Goal: Information Seeking & Learning: Learn about a topic

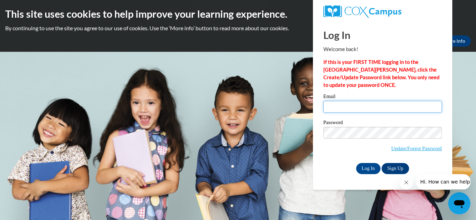
click at [348, 105] on input "Email" at bounding box center [382, 107] width 118 height 12
type input "hpoole2017@gmail.com"
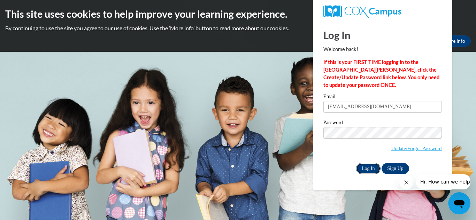
click at [364, 171] on input "Log In" at bounding box center [368, 168] width 24 height 11
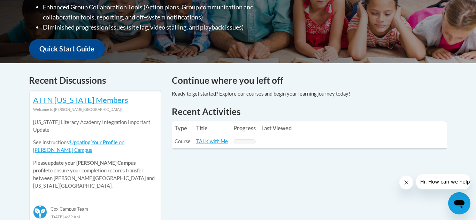
scroll to position [227, 0]
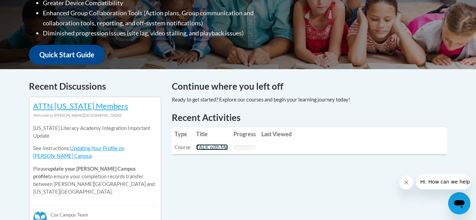
click at [205, 150] on link "TALK with Me" at bounding box center [212, 147] width 32 height 6
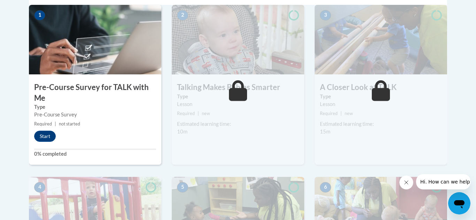
scroll to position [249, 0]
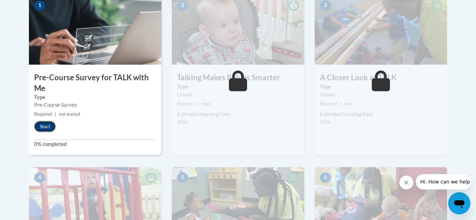
click at [47, 125] on button "Start" at bounding box center [45, 126] width 22 height 11
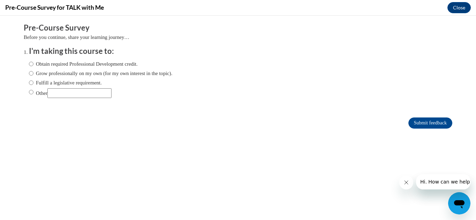
scroll to position [0, 0]
click at [30, 64] on input "Obtain required Professional Development credit." at bounding box center [31, 64] width 5 height 8
radio input "true"
click at [421, 121] on input "Submit feedback" at bounding box center [430, 123] width 44 height 11
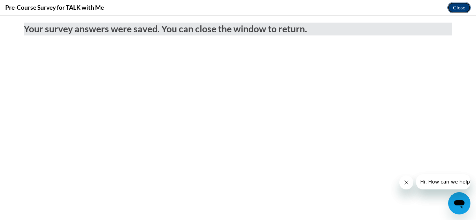
click at [455, 7] on button "Close" at bounding box center [458, 7] width 23 height 11
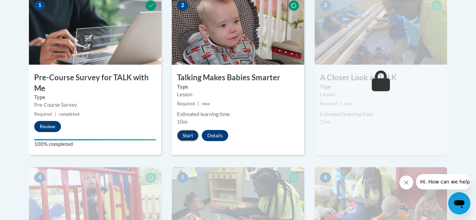
click at [188, 135] on button "Start" at bounding box center [188, 135] width 22 height 11
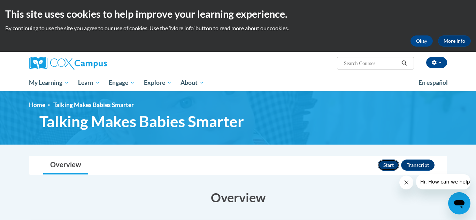
click at [390, 166] on button "Start" at bounding box center [388, 165] width 22 height 11
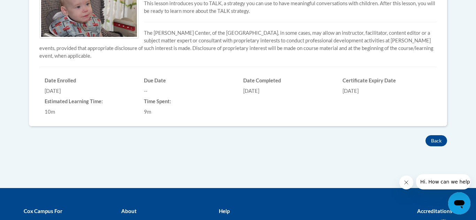
scroll to position [248, 0]
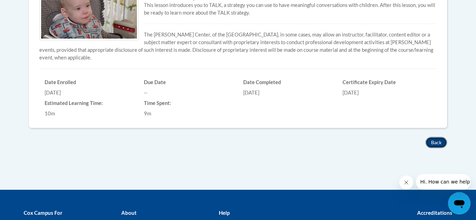
click at [433, 144] on button "Back" at bounding box center [436, 142] width 22 height 11
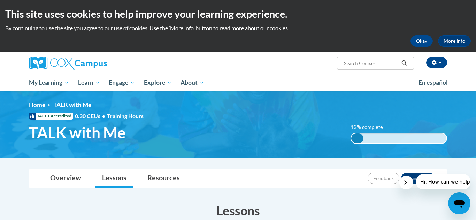
drag, startPoint x: 475, startPoint y: 136, endPoint x: 337, endPoint y: 134, distance: 137.9
click at [337, 134] on html "This site uses cookies to help improve your learning experience. By continuing …" at bounding box center [238, 110] width 476 height 220
click at [198, 206] on h3 "Lessons" at bounding box center [238, 210] width 418 height 17
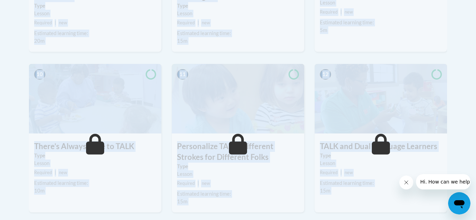
drag, startPoint x: 198, startPoint y: 206, endPoint x: 202, endPoint y: 236, distance: 29.8
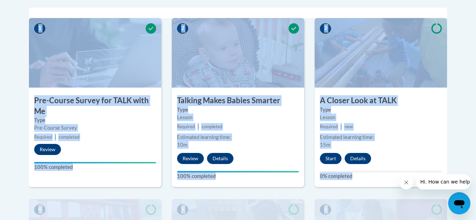
scroll to position [230, 0]
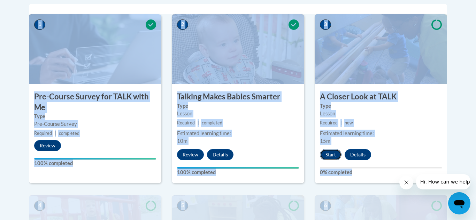
click at [332, 154] on button "Start" at bounding box center [331, 154] width 22 height 11
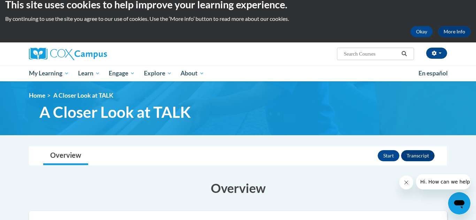
drag, startPoint x: 270, startPoint y: 198, endPoint x: 272, endPoint y: 212, distance: 14.8
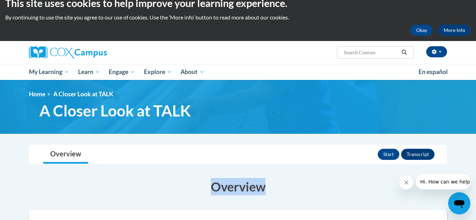
drag, startPoint x: 321, startPoint y: 162, endPoint x: 321, endPoint y: 183, distance: 21.6
click at [333, 147] on div "Overview Lessons Start Transcript" at bounding box center [237, 155] width 407 height 18
drag, startPoint x: 334, startPoint y: 146, endPoint x: 338, endPoint y: 174, distance: 29.2
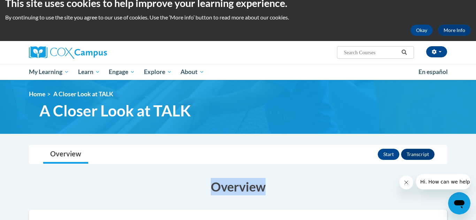
click at [471, 118] on img at bounding box center [238, 107] width 476 height 54
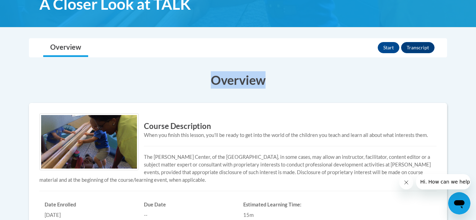
scroll to position [116, 0]
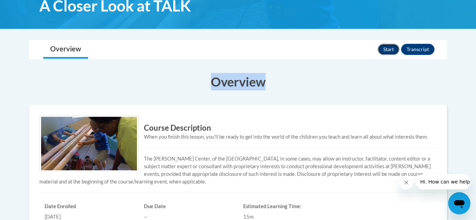
click at [392, 50] on button "Start" at bounding box center [388, 49] width 22 height 11
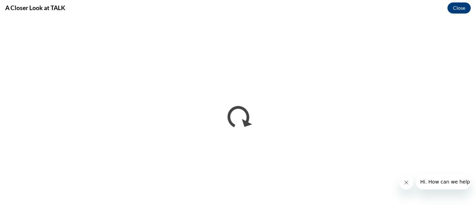
scroll to position [0, 0]
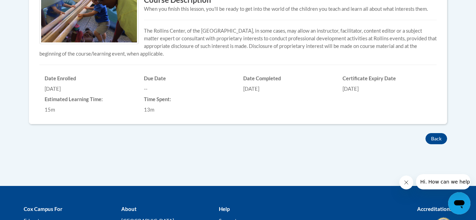
scroll to position [248, 0]
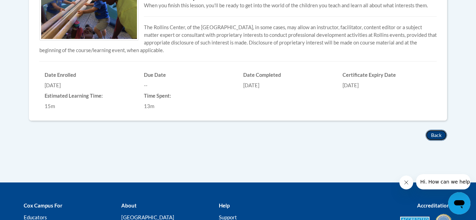
click at [431, 137] on button "Back" at bounding box center [436, 135] width 22 height 11
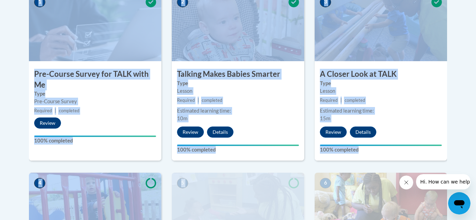
drag, startPoint x: 324, startPoint y: 186, endPoint x: 329, endPoint y: 222, distance: 36.4
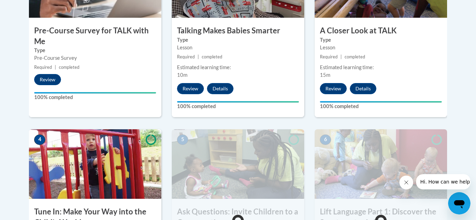
click at [108, 152] on img at bounding box center [95, 164] width 132 height 70
click at [87, 167] on img at bounding box center [95, 164] width 132 height 70
drag, startPoint x: 466, startPoint y: 108, endPoint x: 468, endPoint y: 128, distance: 19.6
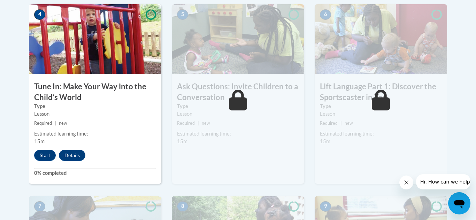
scroll to position [425, 0]
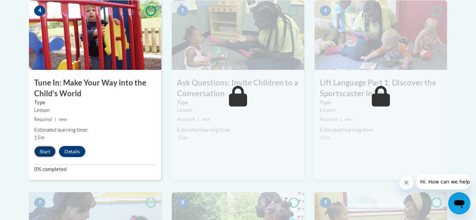
click at [44, 150] on button "Start" at bounding box center [45, 151] width 22 height 11
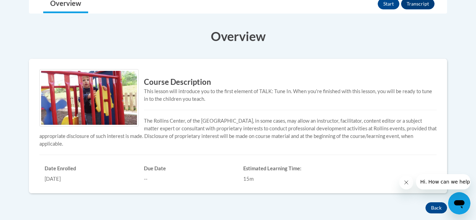
scroll to position [163, 0]
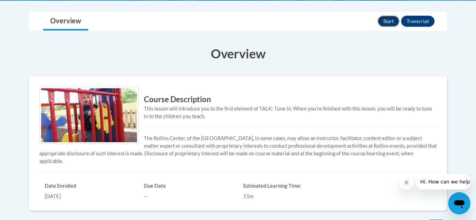
click at [384, 21] on button "Start" at bounding box center [388, 21] width 22 height 11
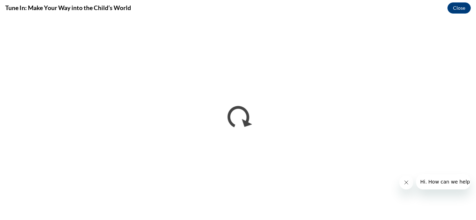
scroll to position [0, 0]
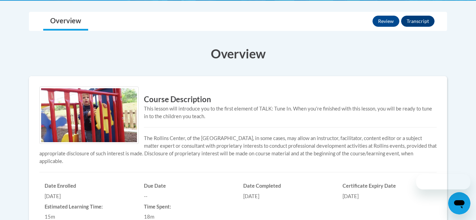
click at [431, 194] on div "Certificate Expiry Date [DATE]" at bounding box center [386, 190] width 99 height 21
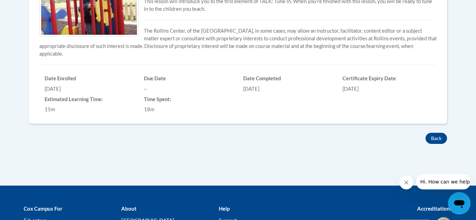
scroll to position [274, 0]
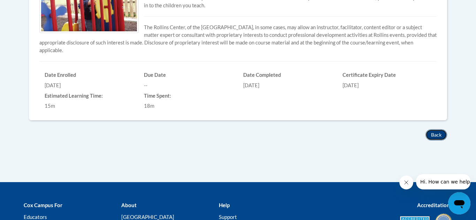
click at [437, 134] on button "Back" at bounding box center [436, 134] width 22 height 11
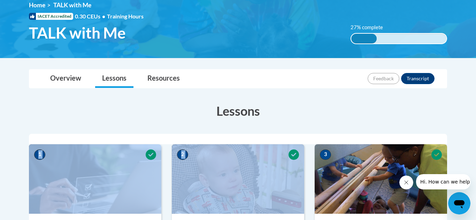
drag, startPoint x: 289, startPoint y: 191, endPoint x: 290, endPoint y: 232, distance: 40.4
click at [290, 120] on html "This site uses cookies to help improve your learning experience. By continuing …" at bounding box center [238, 10] width 476 height 220
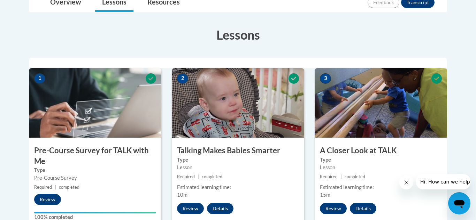
drag, startPoint x: 469, startPoint y: 117, endPoint x: 468, endPoint y: 145, distance: 28.2
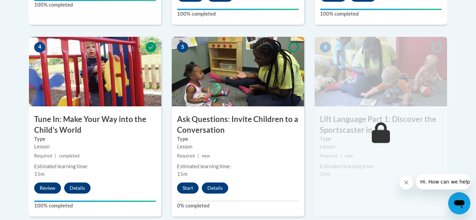
scroll to position [385, 0]
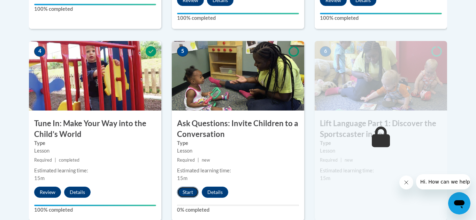
click at [188, 192] on button "Start" at bounding box center [188, 192] width 22 height 11
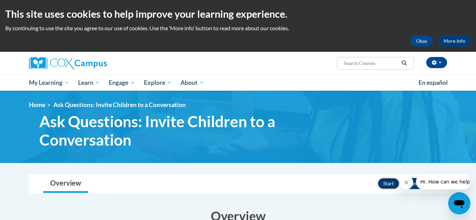
click at [387, 184] on button "Start" at bounding box center [388, 183] width 22 height 11
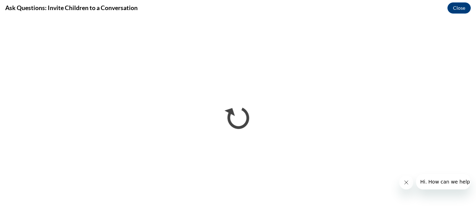
click at [408, 180] on icon "Close message from company" at bounding box center [406, 183] width 6 height 6
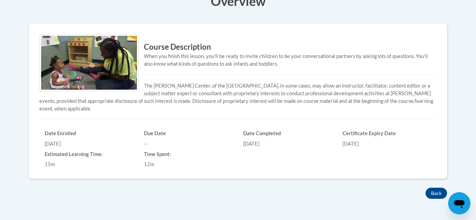
scroll to position [217, 0]
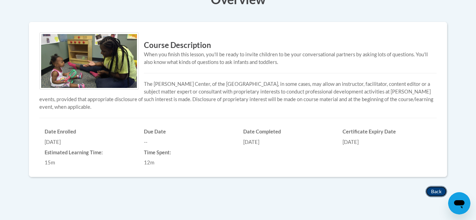
click at [432, 190] on button "Back" at bounding box center [436, 191] width 22 height 11
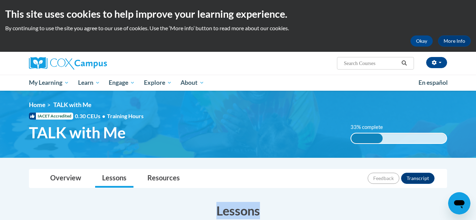
drag, startPoint x: 255, startPoint y: 182, endPoint x: 264, endPoint y: 205, distance: 24.5
click at [292, 184] on div "Overview Lessons Resources Feedback Transcript" at bounding box center [237, 179] width 407 height 18
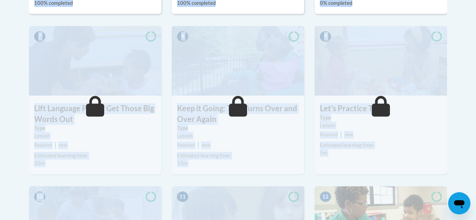
drag, startPoint x: 292, startPoint y: 184, endPoint x: 300, endPoint y: 230, distance: 47.0
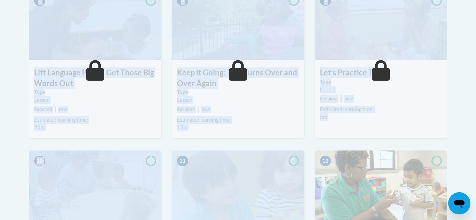
click at [254, 120] on div "Estimated learning time:" at bounding box center [238, 120] width 122 height 8
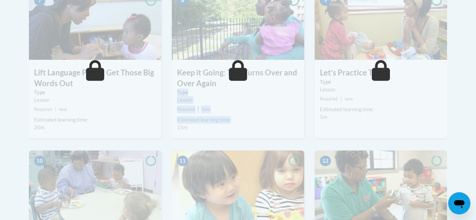
drag, startPoint x: 261, startPoint y: 117, endPoint x: 258, endPoint y: 82, distance: 35.2
click at [258, 82] on div "8 Keep it Going: Take Turns Over and Over Again Type Lesson Required | new Esti…" at bounding box center [238, 64] width 132 height 149
click at [268, 88] on h3 "Keep it Going: Take Turns Over and Over Again" at bounding box center [238, 79] width 132 height 22
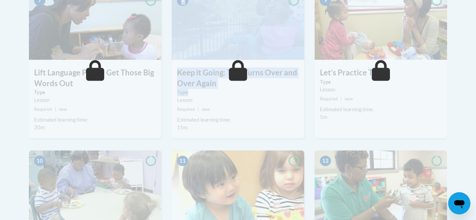
drag, startPoint x: 274, startPoint y: 92, endPoint x: 264, endPoint y: 58, distance: 35.1
click at [264, 58] on div "8 Keep it Going: Take Turns Over and Over Again Type Lesson Required | new Esti…" at bounding box center [238, 64] width 132 height 149
click at [308, 81] on div "8 Keep it Going: Take Turns Over and Over Again Type Lesson Required | new Esti…" at bounding box center [237, 70] width 143 height 161
drag, startPoint x: 308, startPoint y: 81, endPoint x: 296, endPoint y: 48, distance: 35.8
click at [296, 48] on div "8 Keep it Going: Take Turns Over and Over Again Type Lesson Required | new Esti…" at bounding box center [237, 70] width 143 height 161
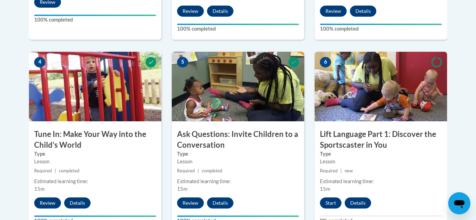
scroll to position [372, 0]
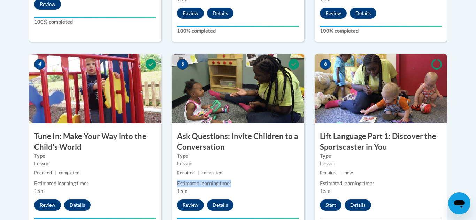
drag, startPoint x: 253, startPoint y: 172, endPoint x: 254, endPoint y: 179, distance: 7.4
click at [254, 179] on div "5 Ask Questions: Invite Children to a Conversation Type Lesson Required | compl…" at bounding box center [238, 144] width 132 height 180
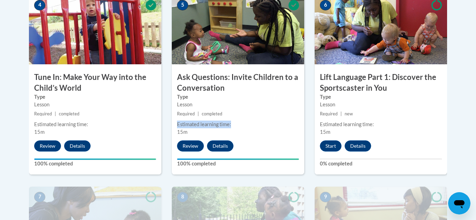
scroll to position [437, 0]
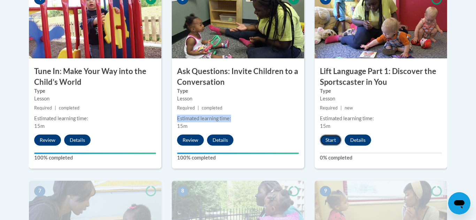
click at [330, 140] on button "Start" at bounding box center [331, 140] width 22 height 11
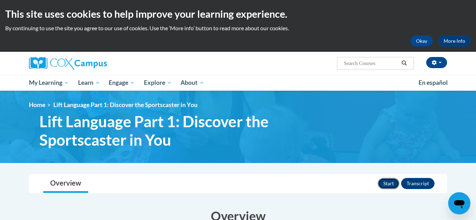
click at [388, 182] on button "Start" at bounding box center [388, 183] width 22 height 11
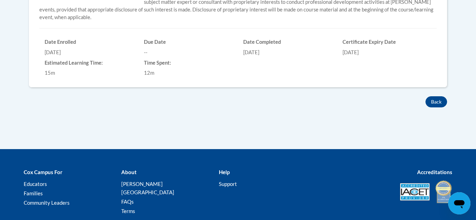
scroll to position [313, 0]
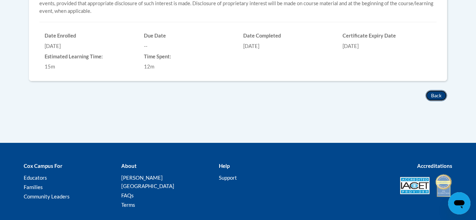
click at [438, 93] on button "Back" at bounding box center [436, 95] width 22 height 11
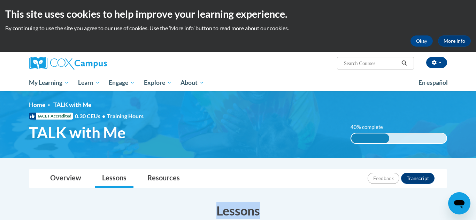
drag, startPoint x: 318, startPoint y: 179, endPoint x: 323, endPoint y: 209, distance: 30.1
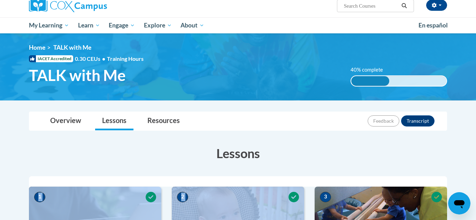
drag, startPoint x: 323, startPoint y: 195, endPoint x: 324, endPoint y: 222, distance: 26.8
click at [324, 163] on html "This site uses cookies to help improve your learning experience. By continuing …" at bounding box center [238, 53] width 476 height 220
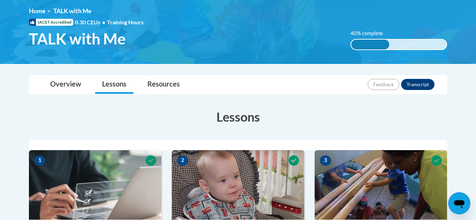
drag, startPoint x: 466, startPoint y: 143, endPoint x: 471, endPoint y: 165, distance: 21.7
drag, startPoint x: 467, startPoint y: 142, endPoint x: 468, endPoint y: 176, distance: 33.8
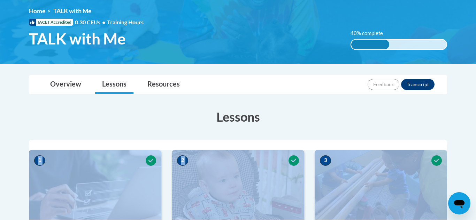
drag, startPoint x: 432, startPoint y: 170, endPoint x: 434, endPoint y: 151, distance: 19.2
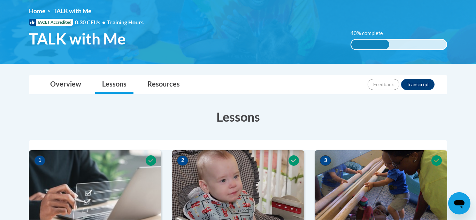
drag, startPoint x: 460, startPoint y: 151, endPoint x: 464, endPoint y: 182, distance: 30.9
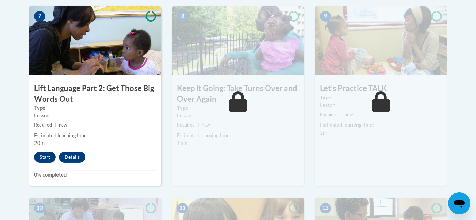
scroll to position [608, 0]
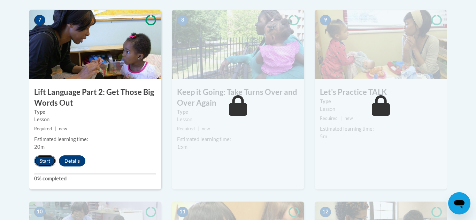
click at [44, 161] on button "Start" at bounding box center [45, 161] width 22 height 11
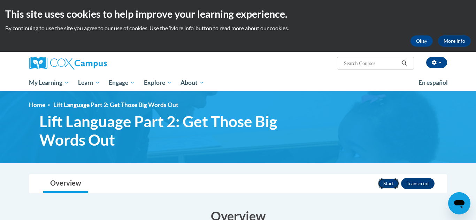
click at [388, 184] on button "Start" at bounding box center [388, 183] width 22 height 11
